Goal: Information Seeking & Learning: Find specific fact

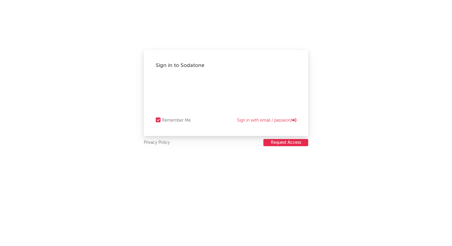
select select "other"
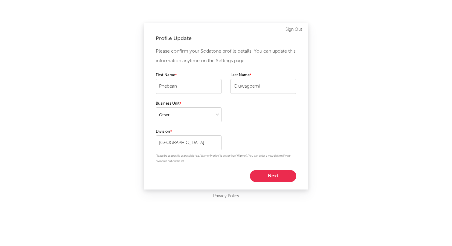
click at [263, 176] on button "Next" at bounding box center [273, 176] width 46 height 12
select select "anr_research"
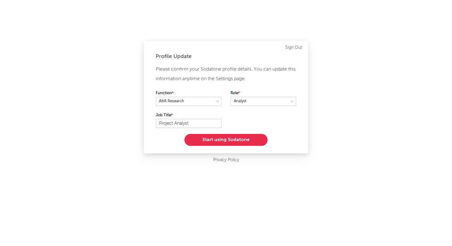
click at [243, 136] on button "Start using Sodatone" at bounding box center [226, 140] width 83 height 12
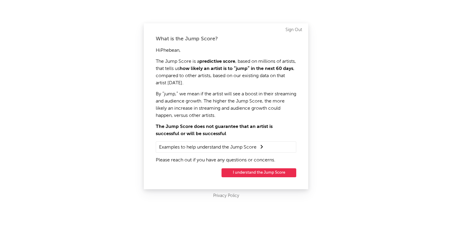
click at [246, 176] on button "I understand the Jump Score" at bounding box center [259, 172] width 75 height 9
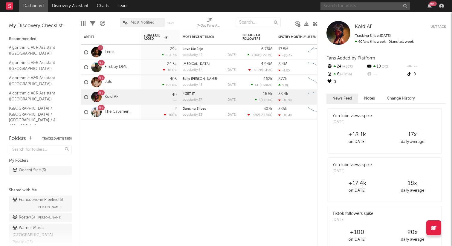
click at [333, 5] on input "text" at bounding box center [366, 5] width 90 height 7
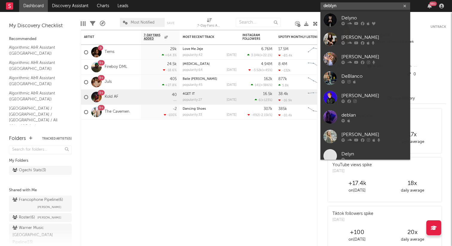
click at [352, 8] on input "deblyn" at bounding box center [366, 5] width 90 height 7
paste input "D"
type input "Deblyn"
